Goal: Task Accomplishment & Management: Use online tool/utility

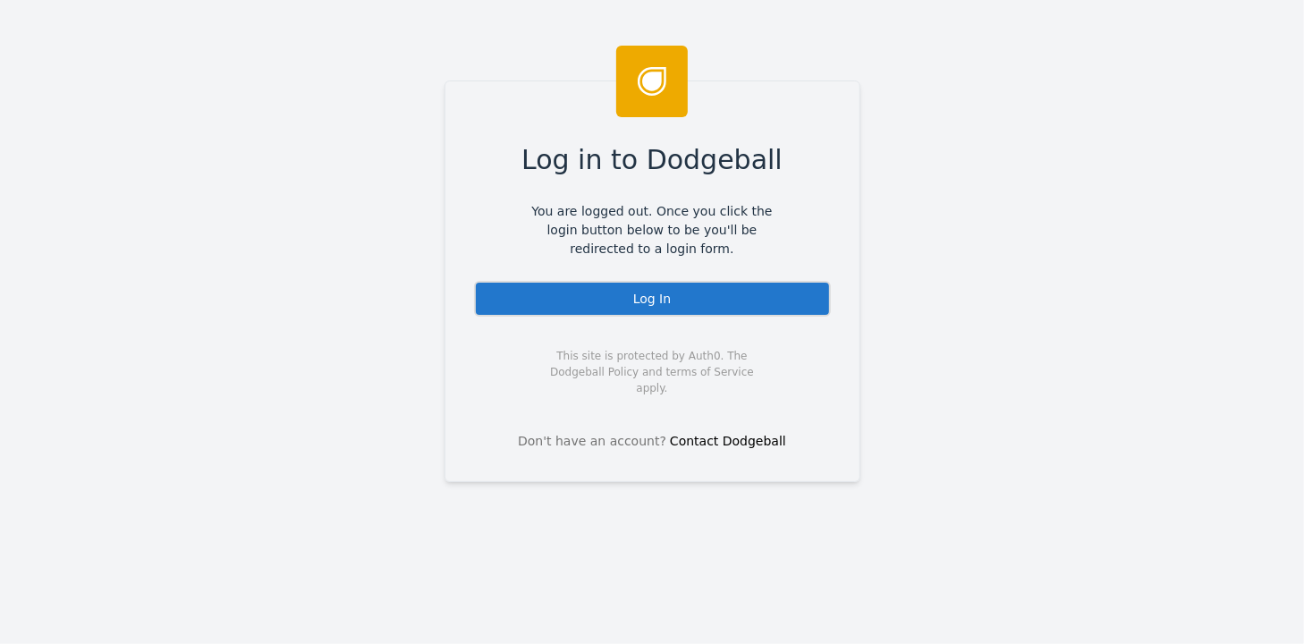
click at [605, 301] on div "Log In" at bounding box center [652, 299] width 357 height 36
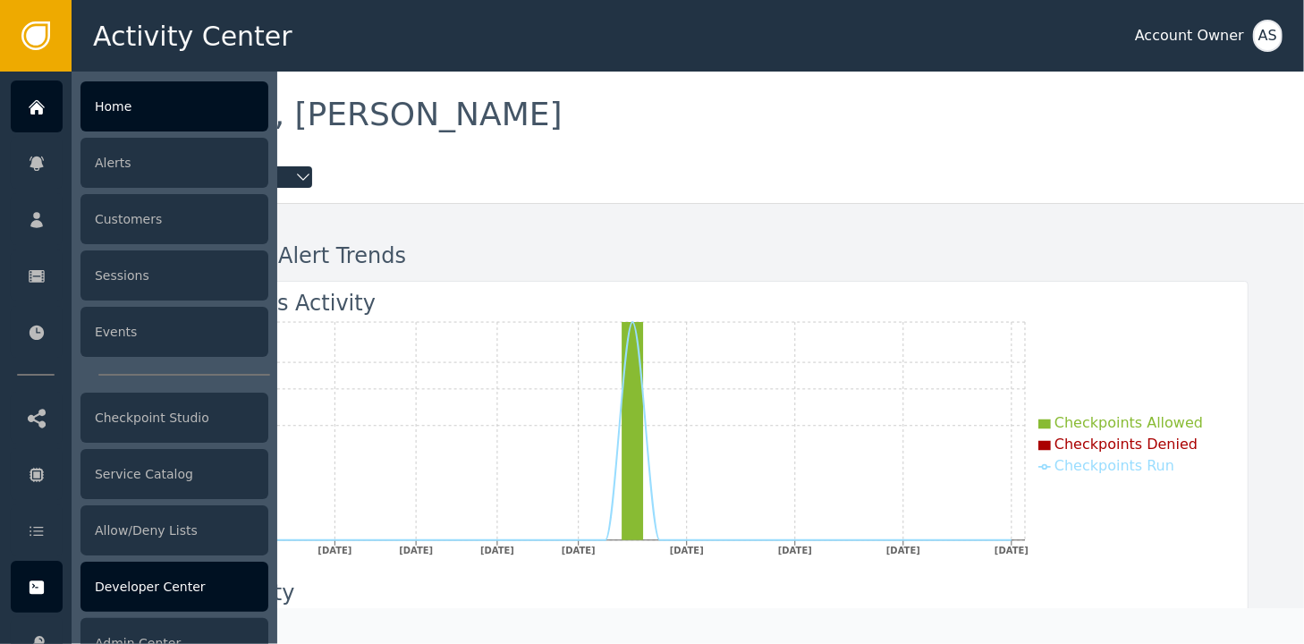
click at [144, 574] on div "Developer Center" at bounding box center [174, 587] width 188 height 50
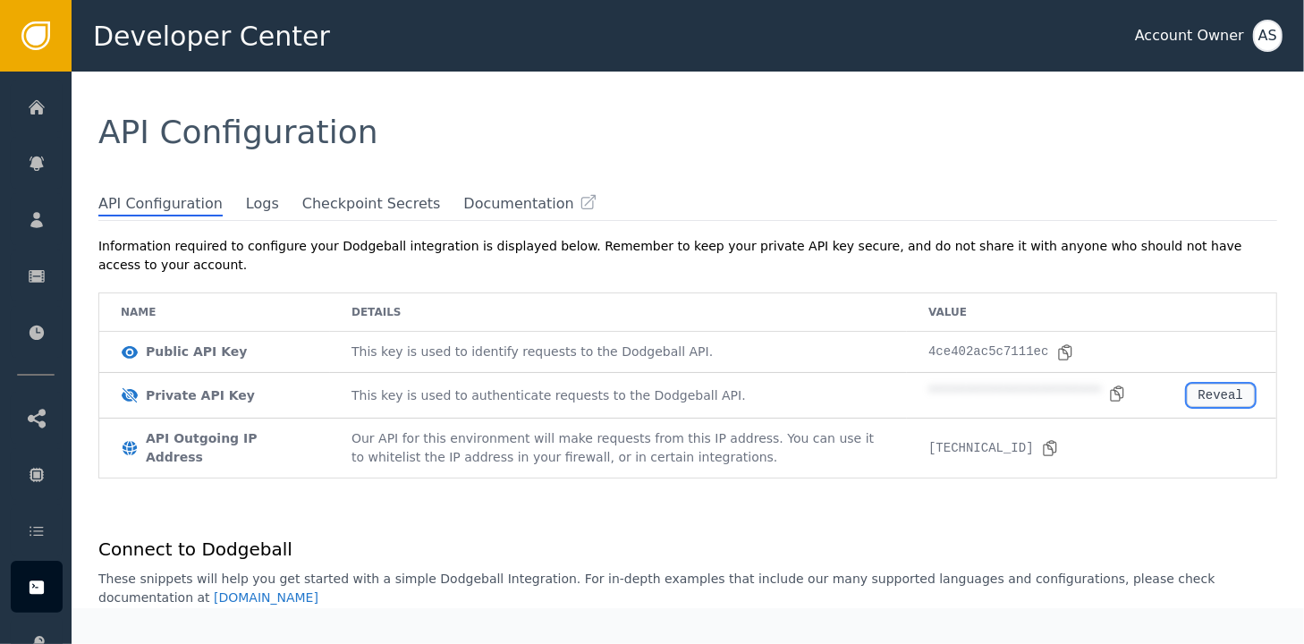
click at [1210, 388] on div "Reveal" at bounding box center [1220, 395] width 45 height 14
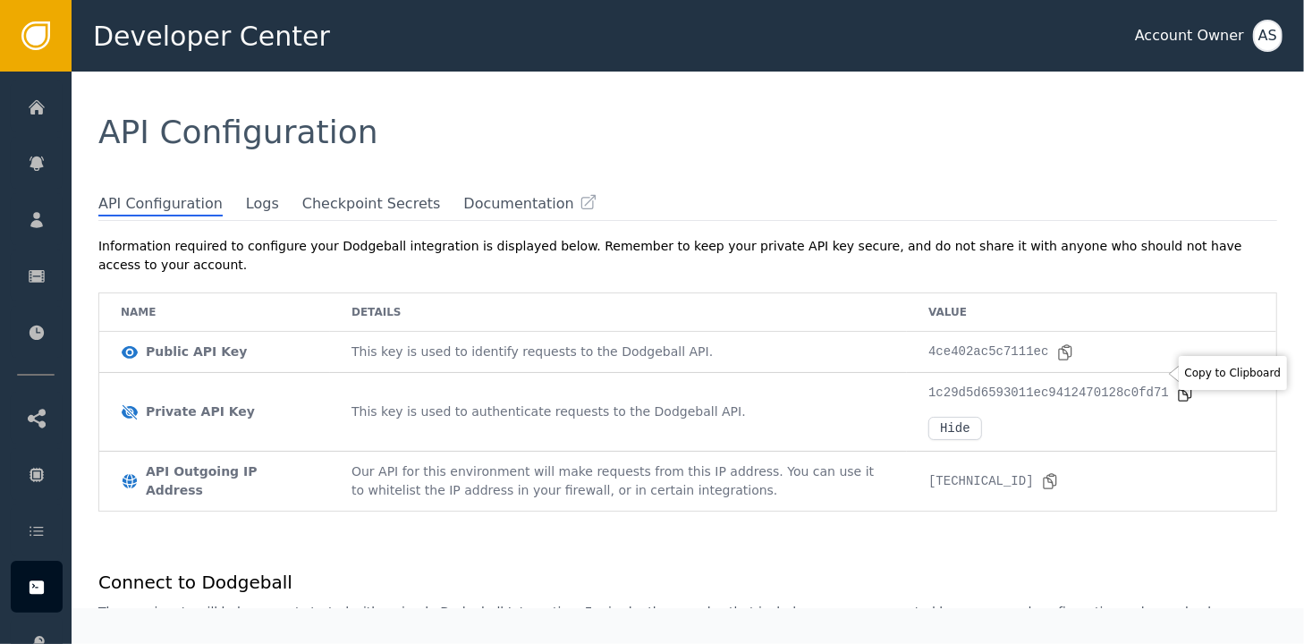
click at [1176, 385] on icon at bounding box center [1185, 394] width 18 height 18
